Goal: Information Seeking & Learning: Learn about a topic

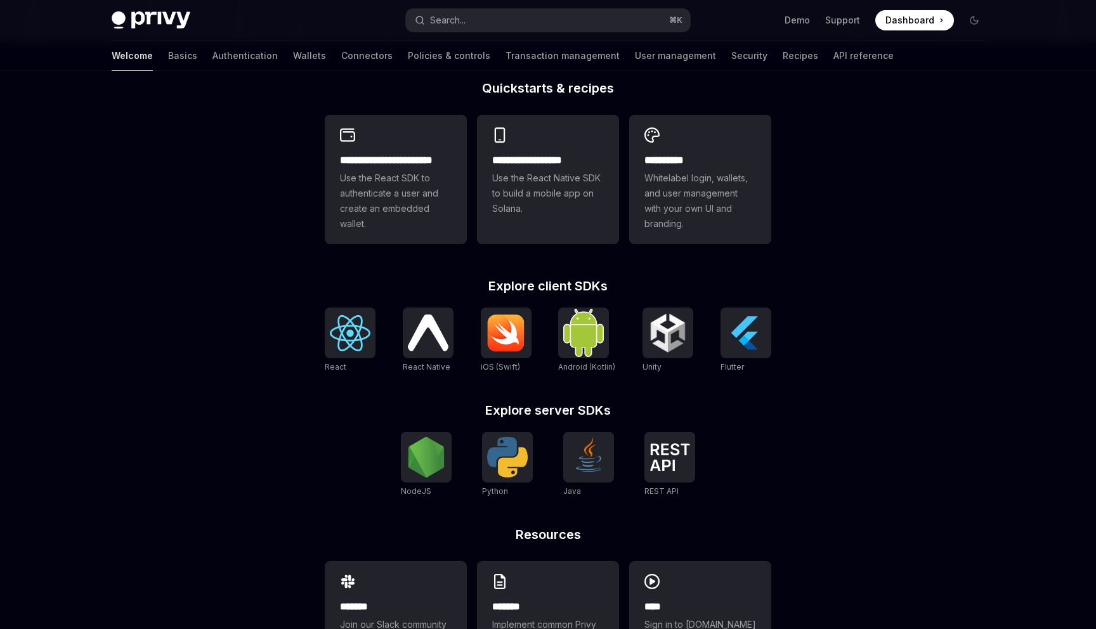
scroll to position [379, 0]
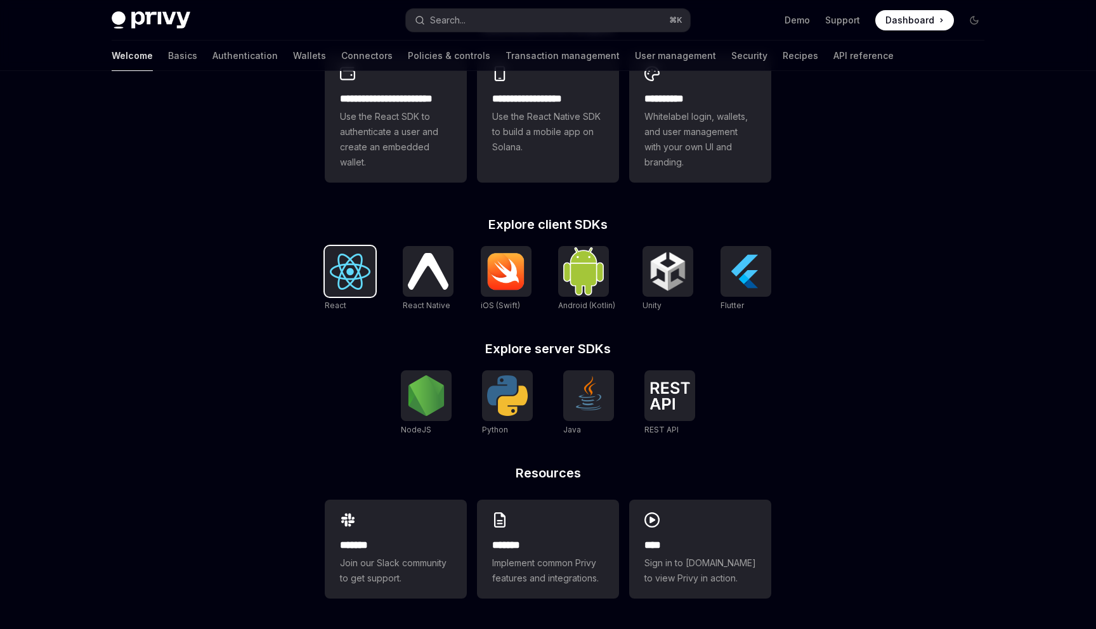
click at [342, 266] on img at bounding box center [350, 272] width 41 height 36
